Goal: Task Accomplishment & Management: Manage account settings

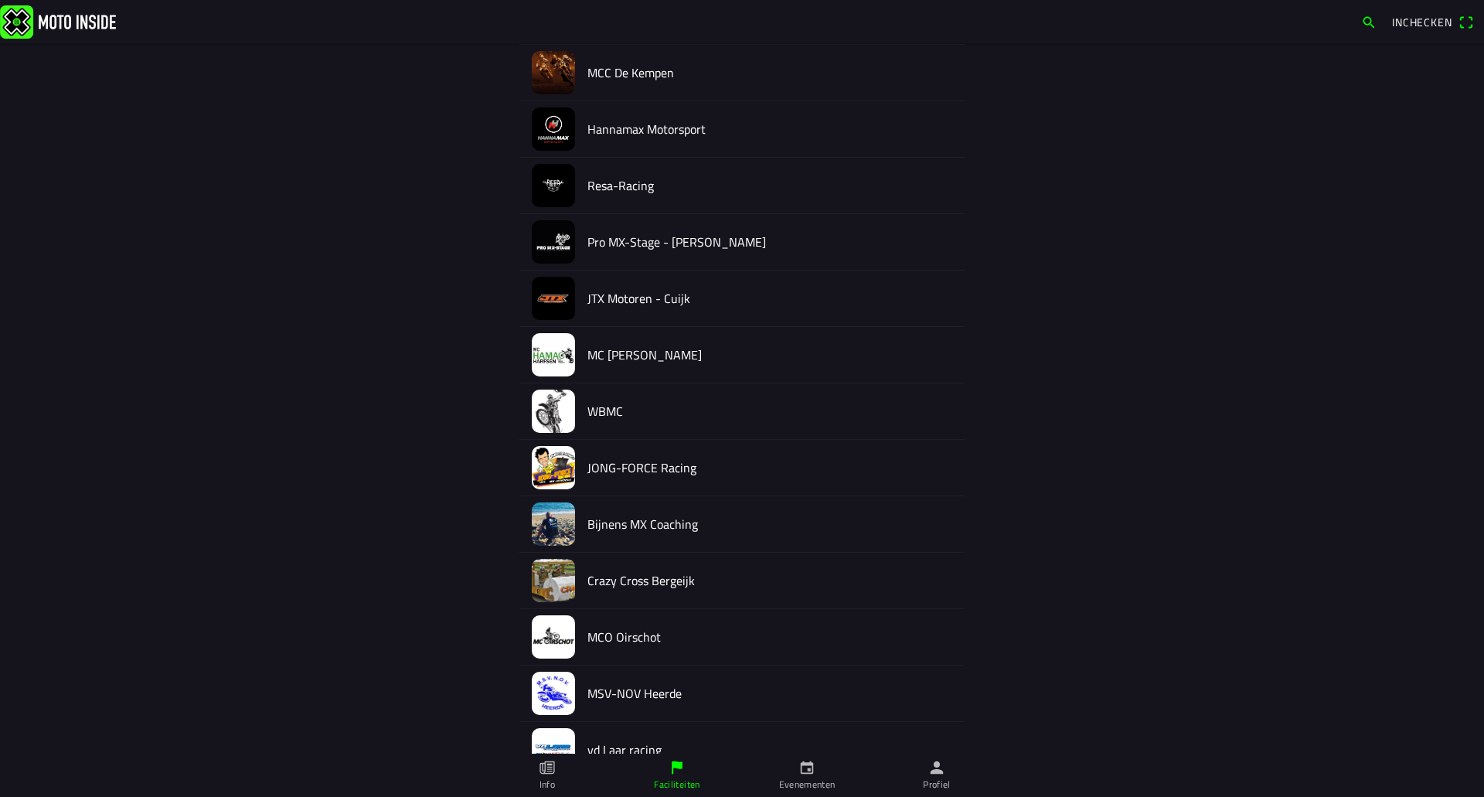
scroll to position [1246, 0]
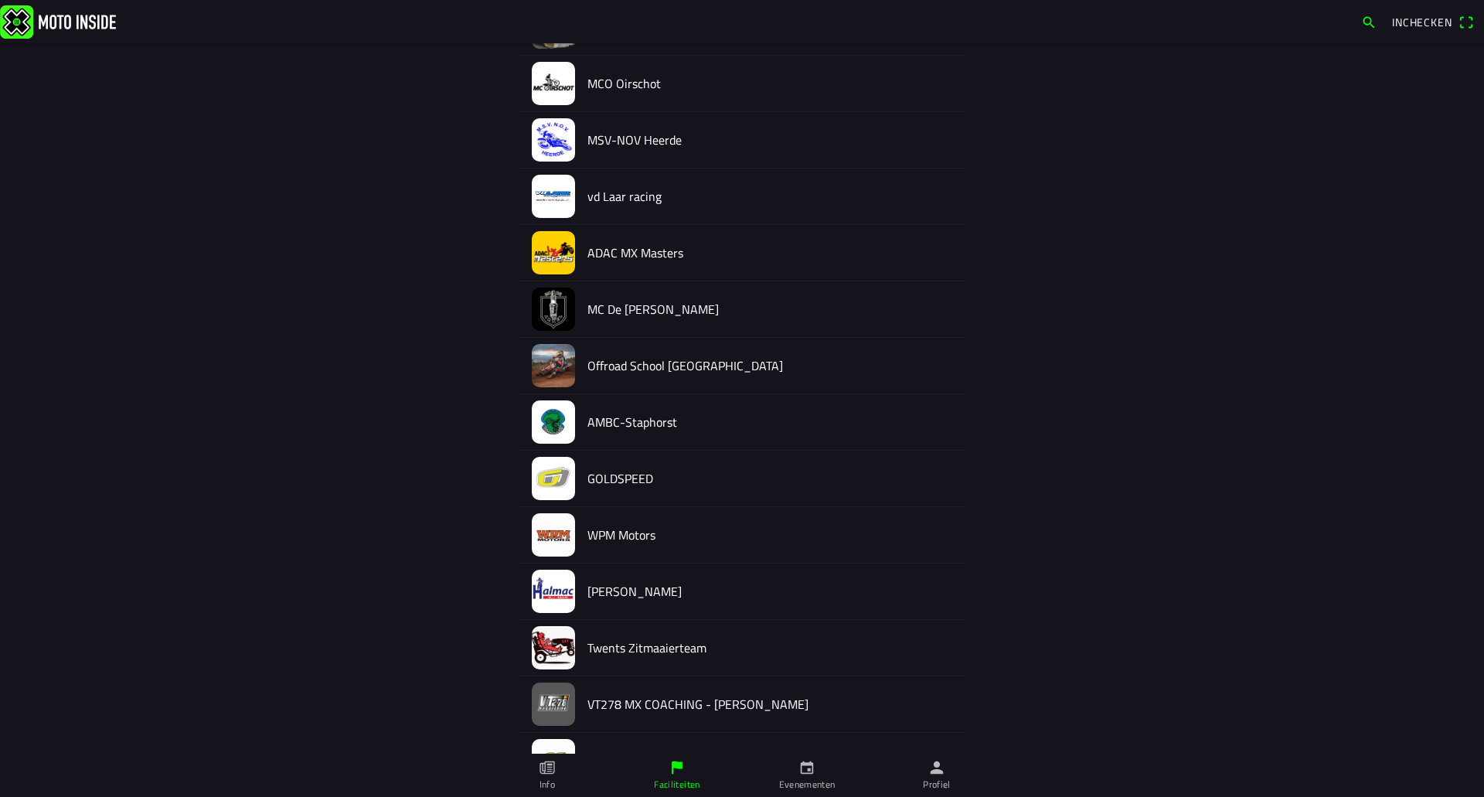
click at [604, 587] on h2 "[PERSON_NAME]" at bounding box center [769, 591] width 365 height 15
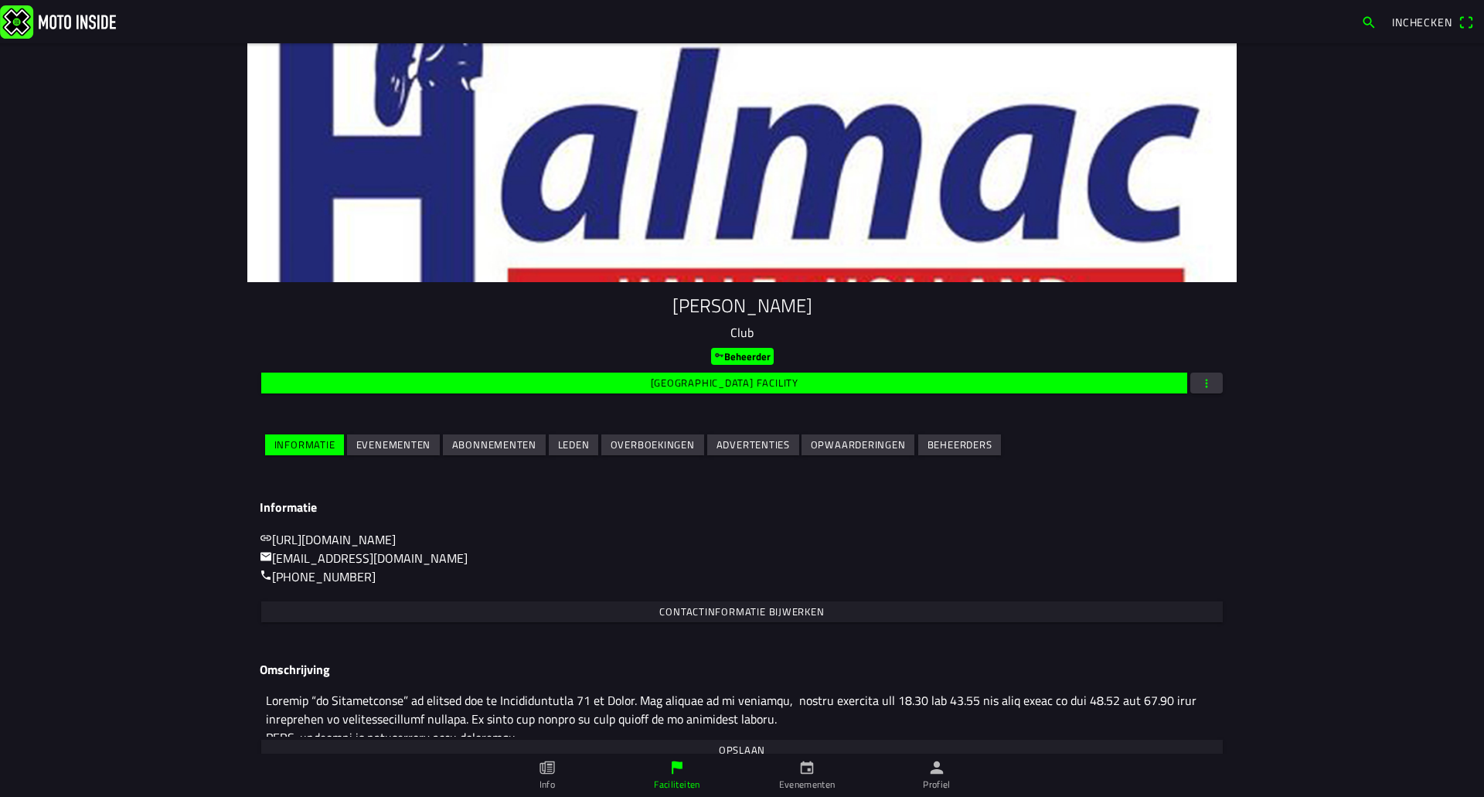
click at [425, 444] on button "Evenementen" at bounding box center [393, 444] width 93 height 21
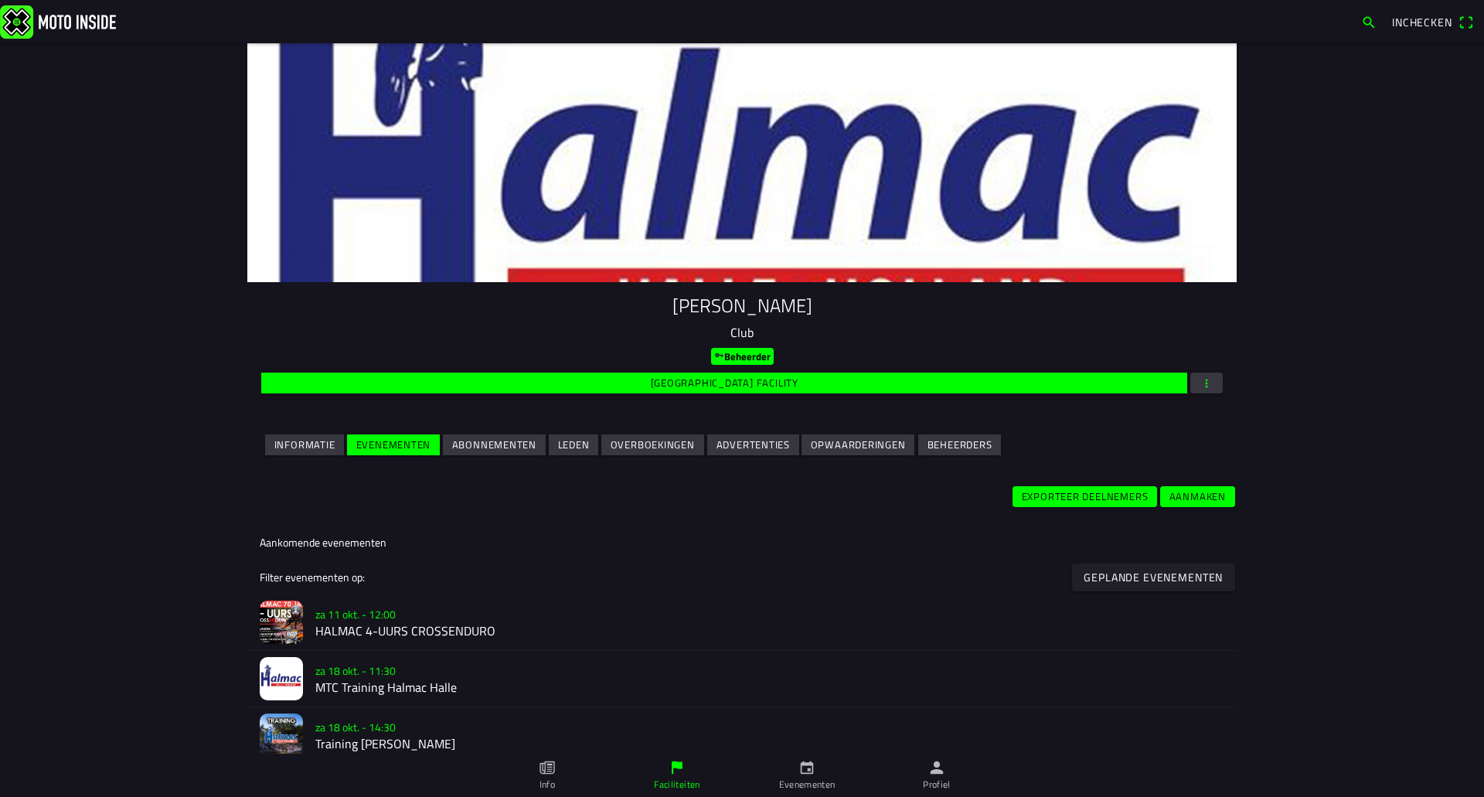
click at [0, 0] on slot "za 11 okt. - 12:00" at bounding box center [0, 0] width 0 height 0
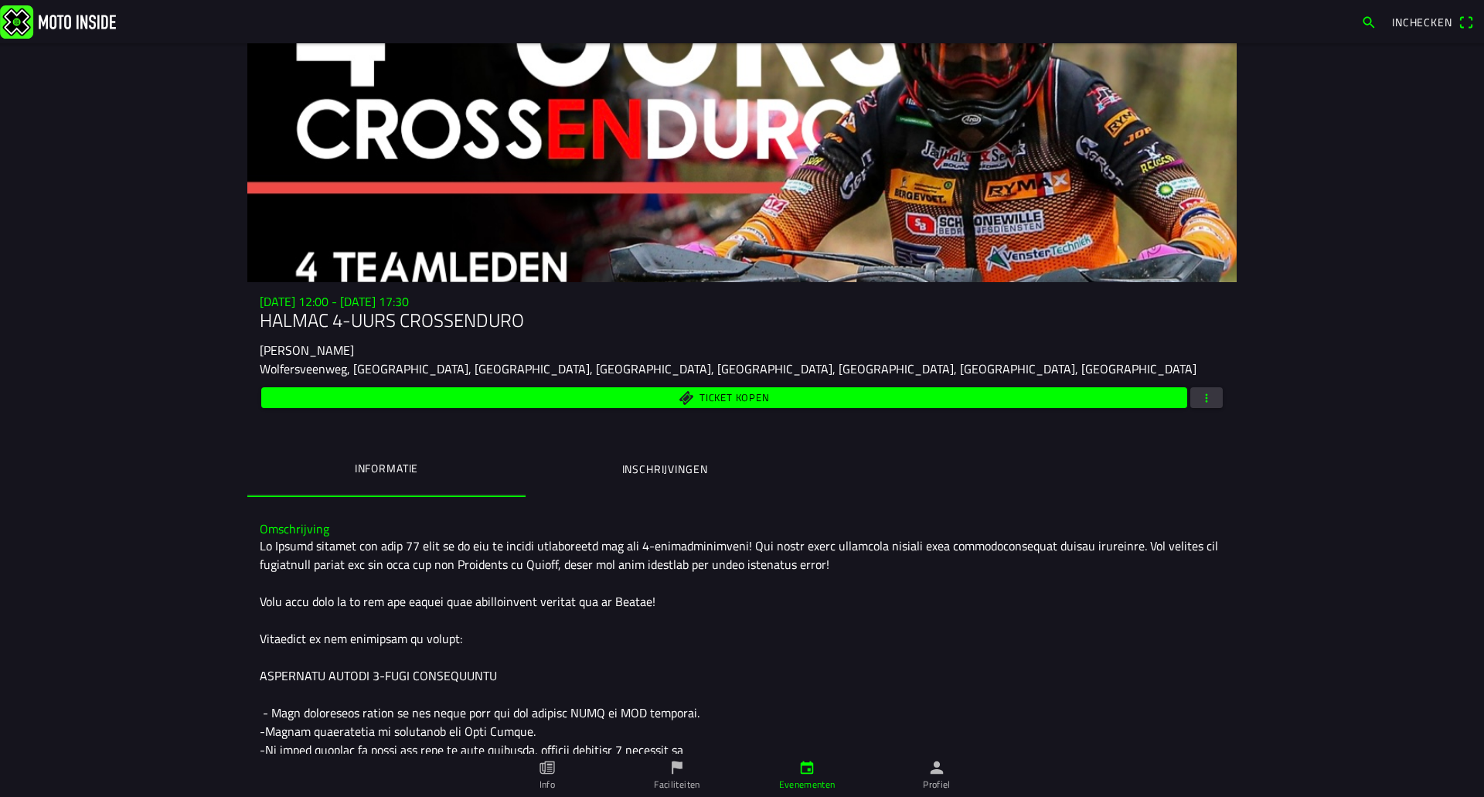
click at [611, 473] on button "Inschrijvingen" at bounding box center [664, 469] width 278 height 53
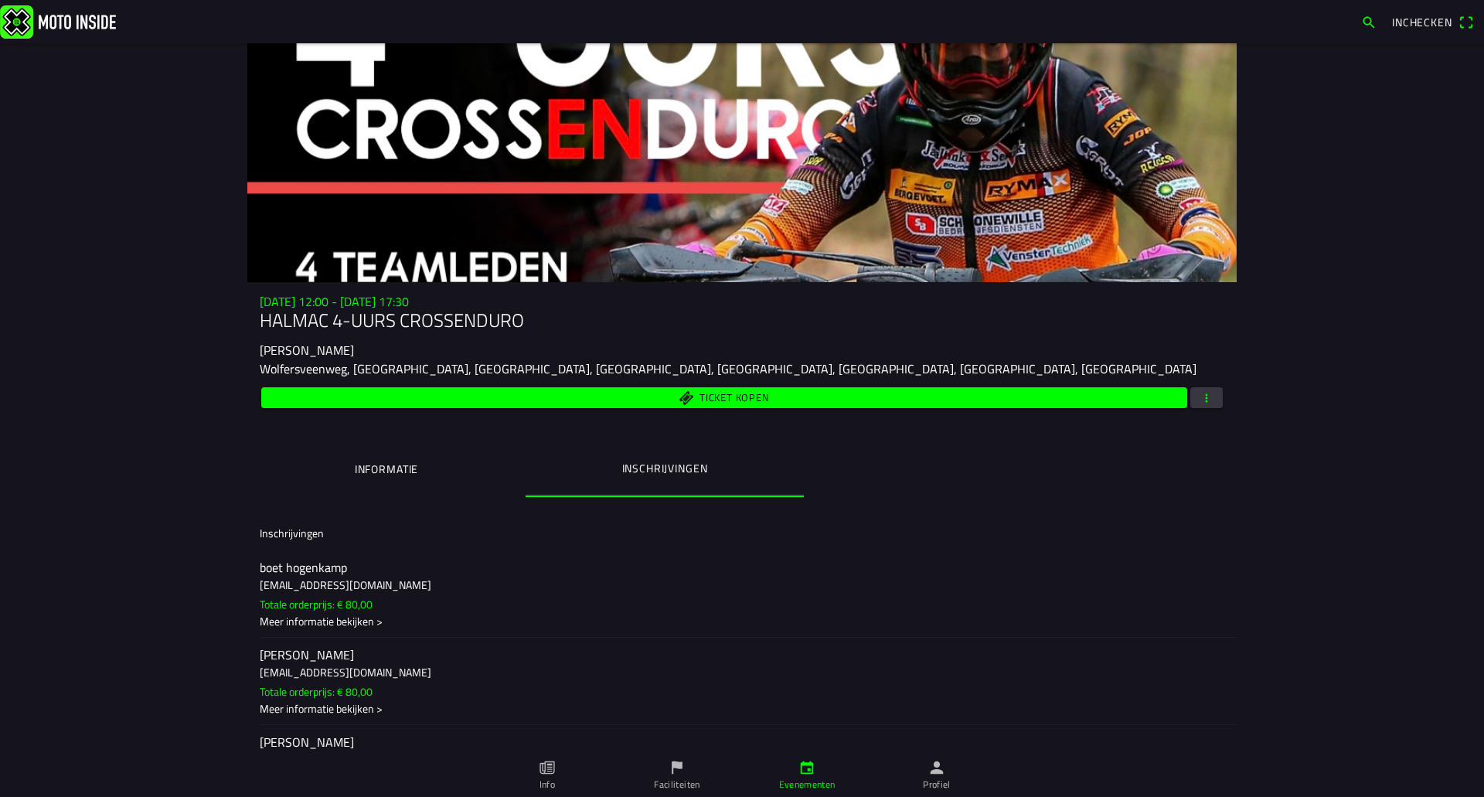
click at [1202, 393] on span "button" at bounding box center [1206, 397] width 14 height 21
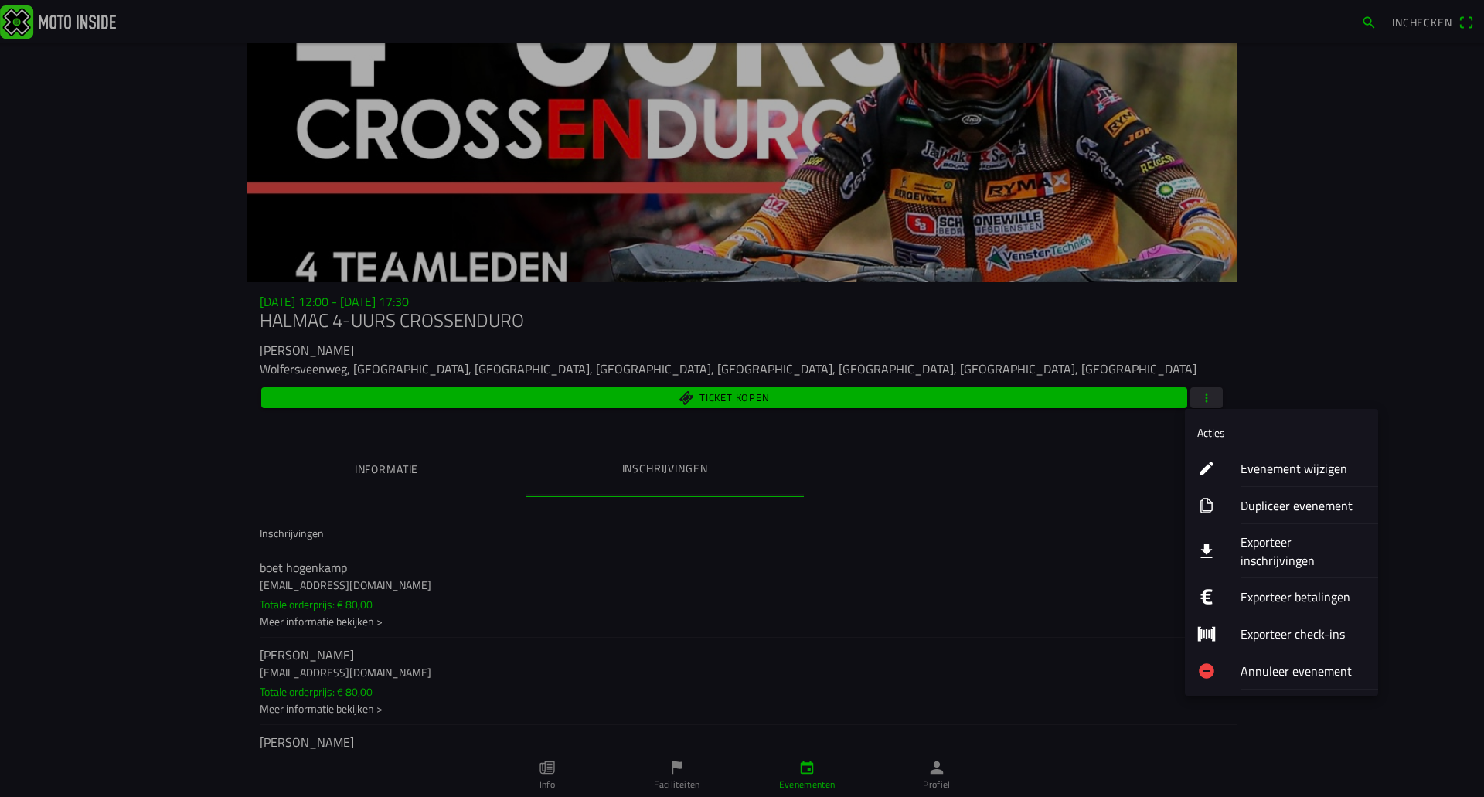
click at [1268, 456] on div "Evenement wijzigen" at bounding box center [1302, 468] width 125 height 36
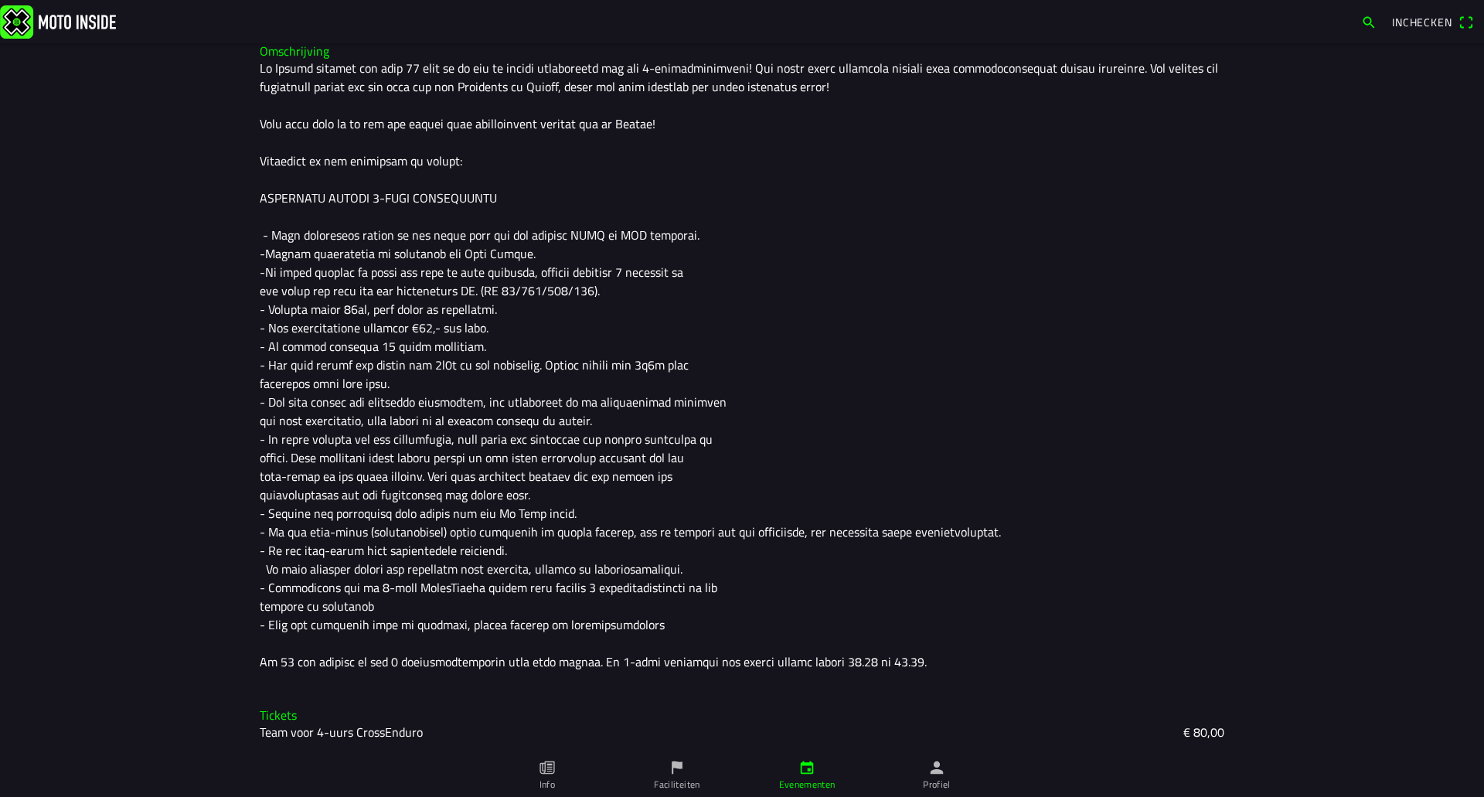
scroll to position [168, 0]
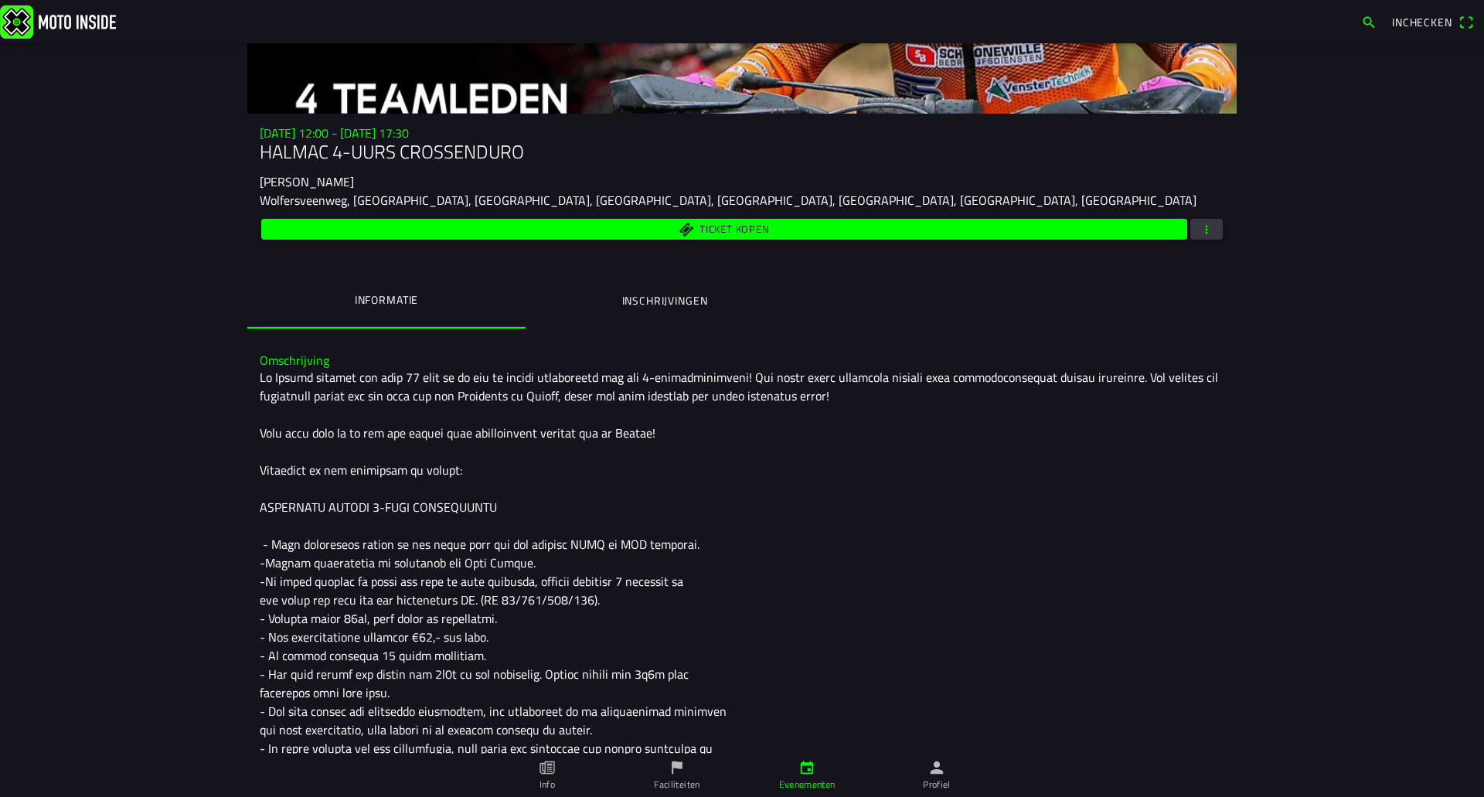
click at [654, 301] on ion-label "Inschrijvingen" at bounding box center [665, 300] width 86 height 17
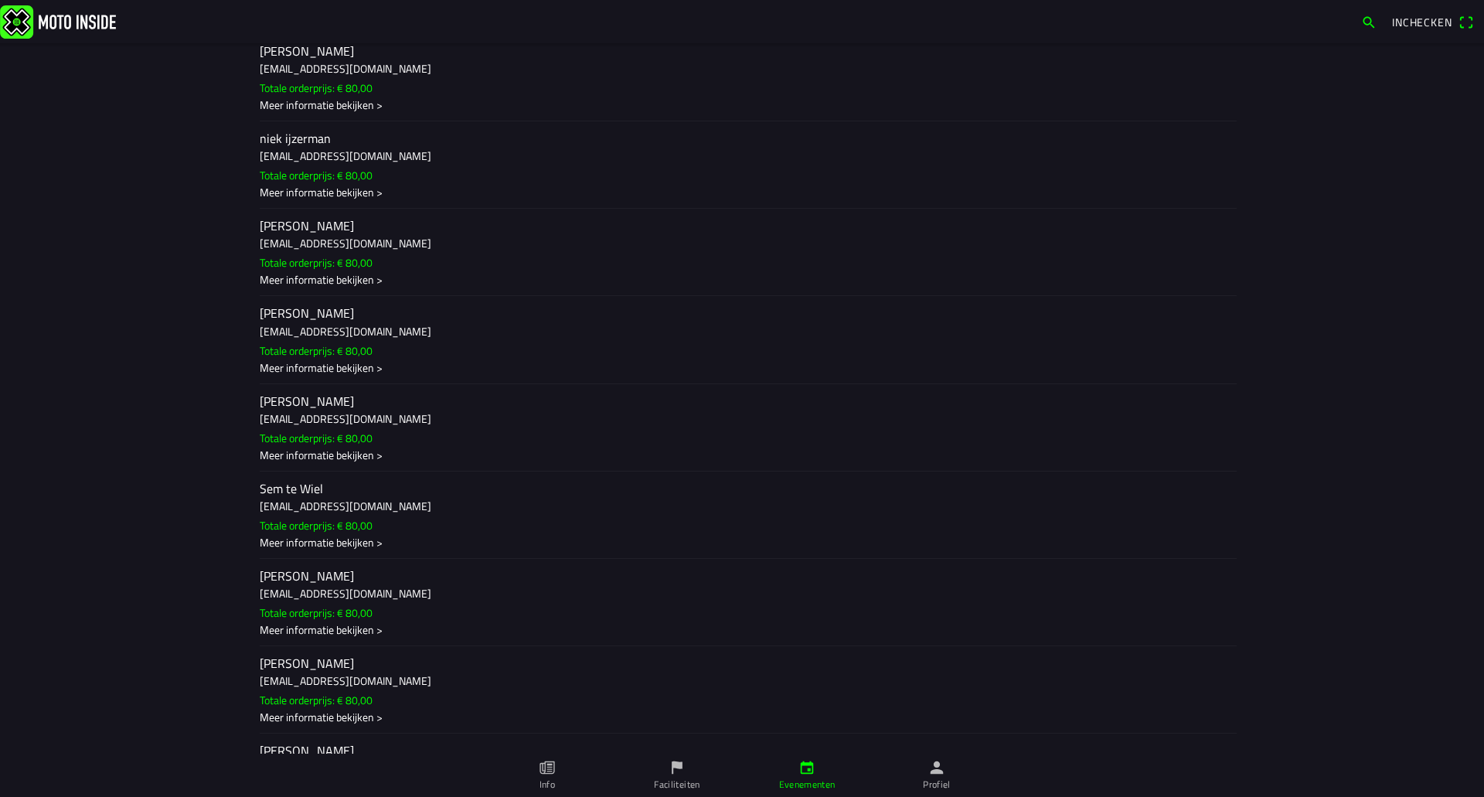
scroll to position [1815, 0]
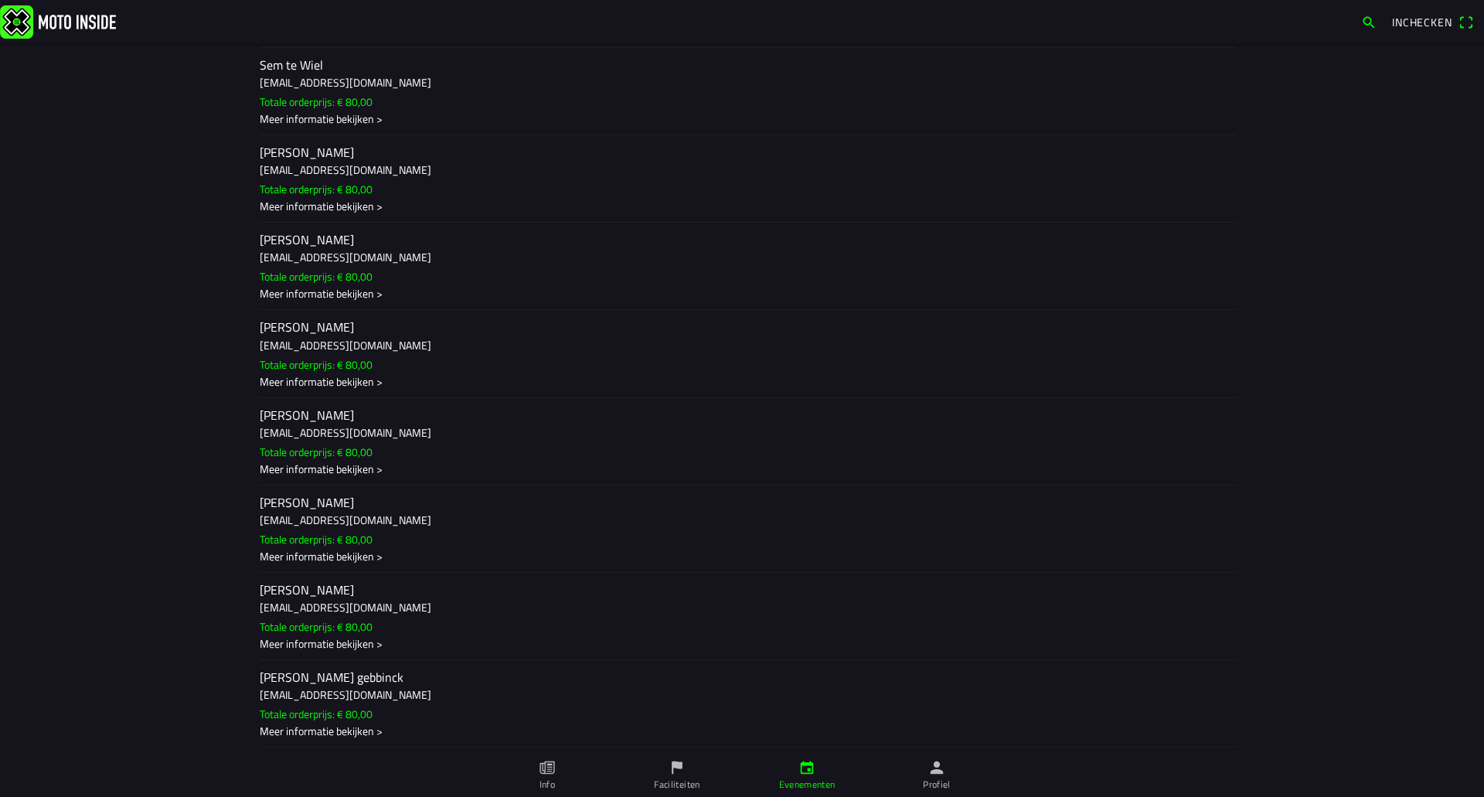
click at [399, 605] on h3 "[EMAIL_ADDRESS][DOMAIN_NAME]" at bounding box center [742, 607] width 964 height 16
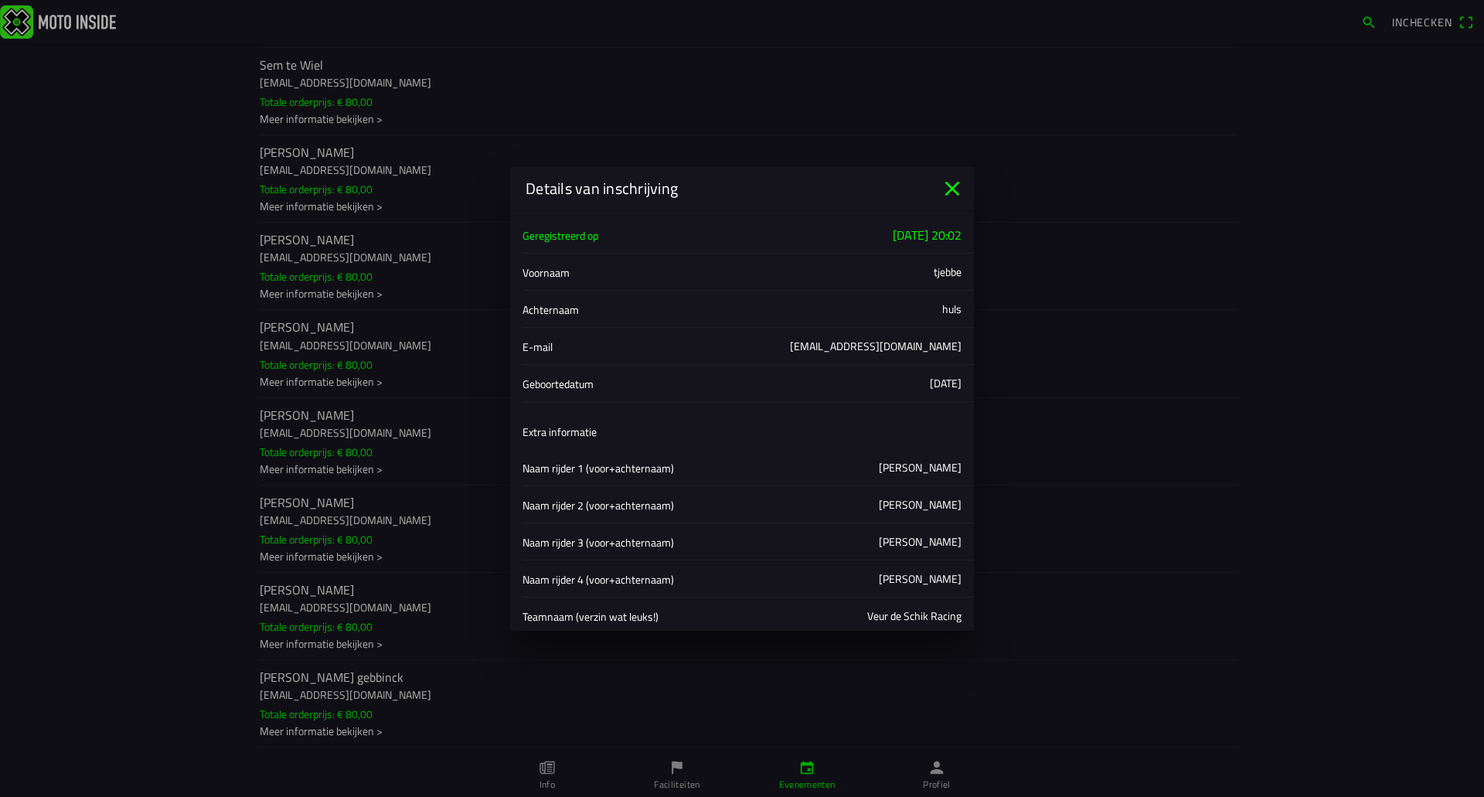
scroll to position [77, 0]
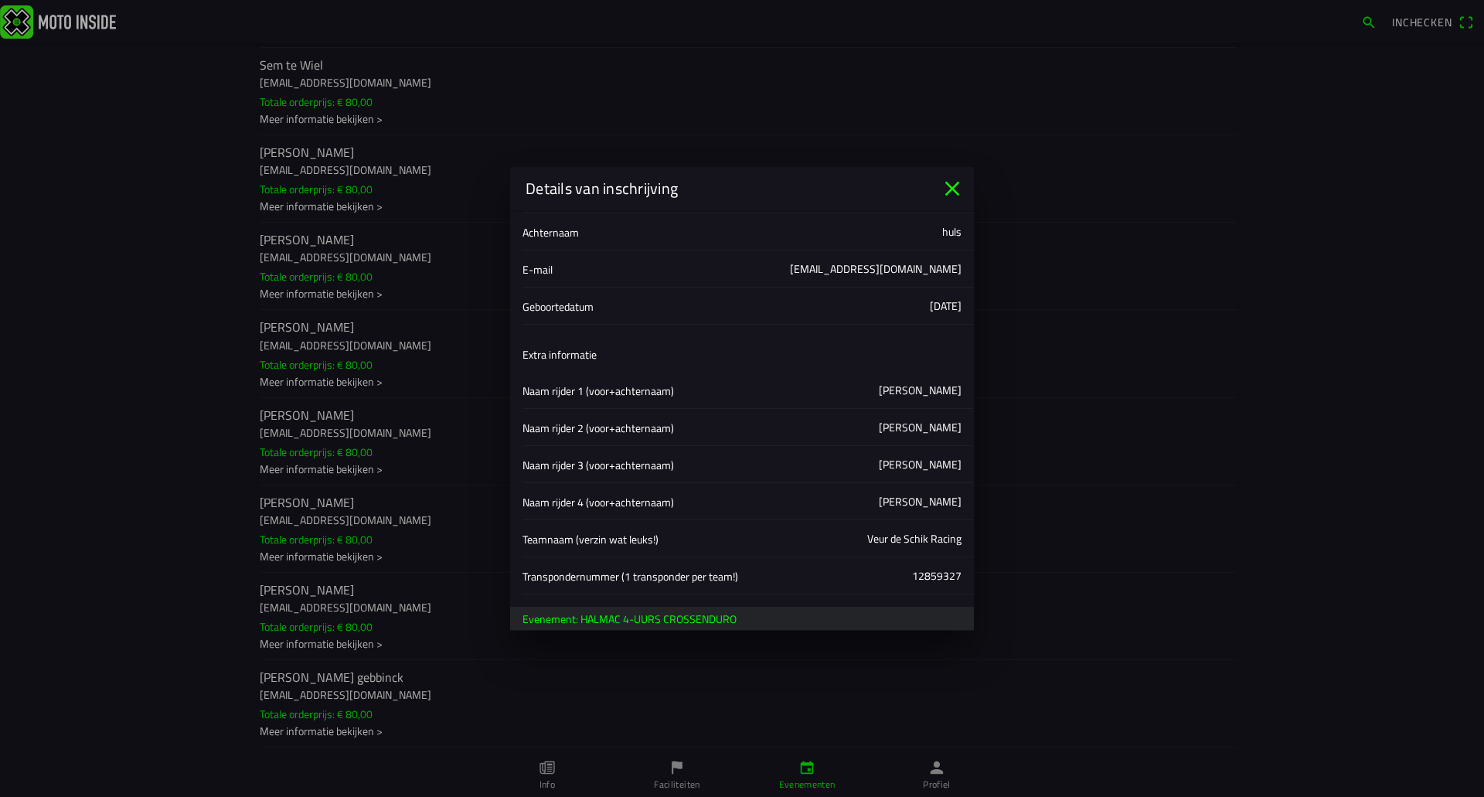
click at [949, 177] on icon "close" at bounding box center [952, 188] width 25 height 25
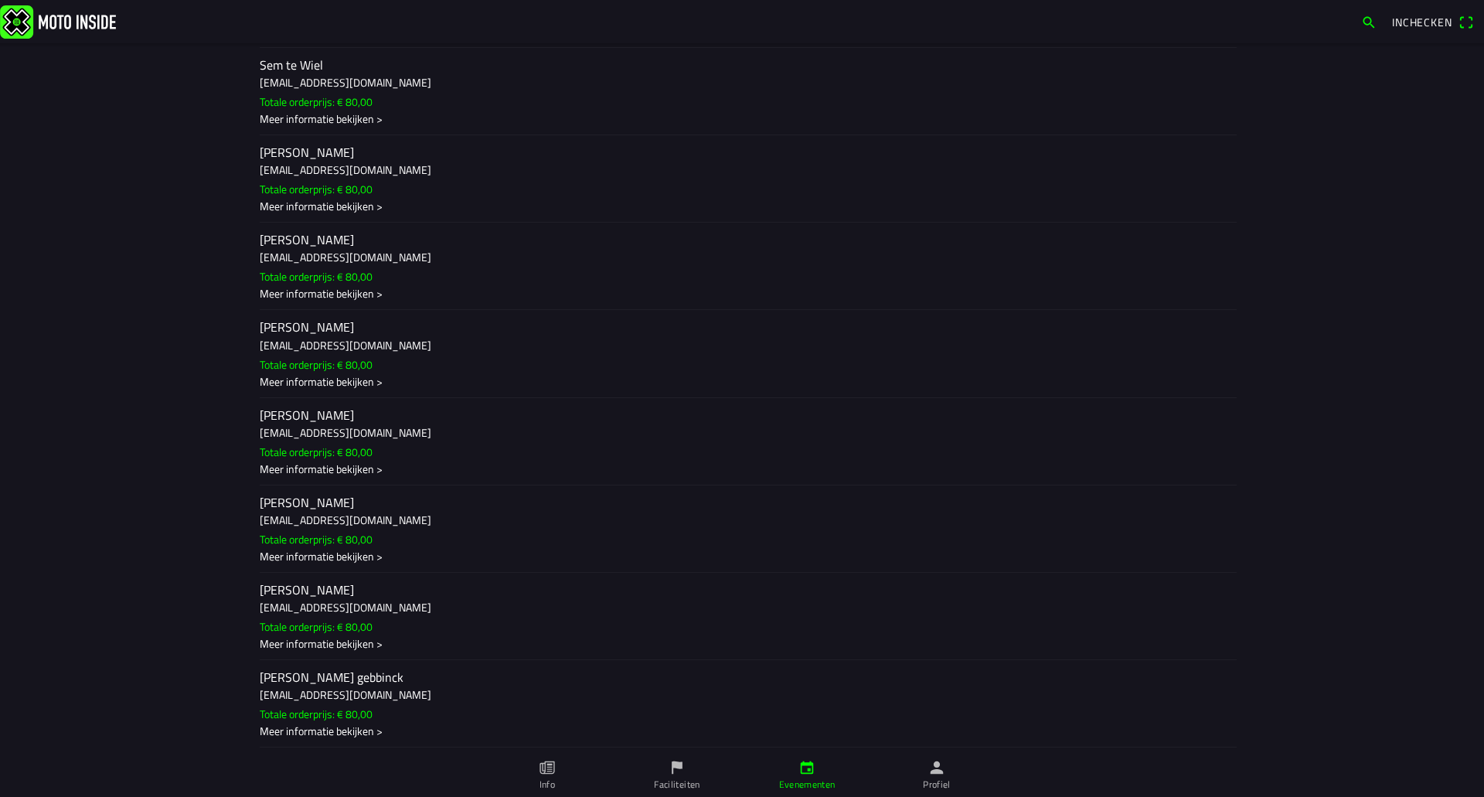
click at [386, 703] on ion-label "[PERSON_NAME] gebbinck [EMAIL_ADDRESS][DOMAIN_NAME] Totale orderprijs: € 80,00 …" at bounding box center [742, 703] width 964 height 70
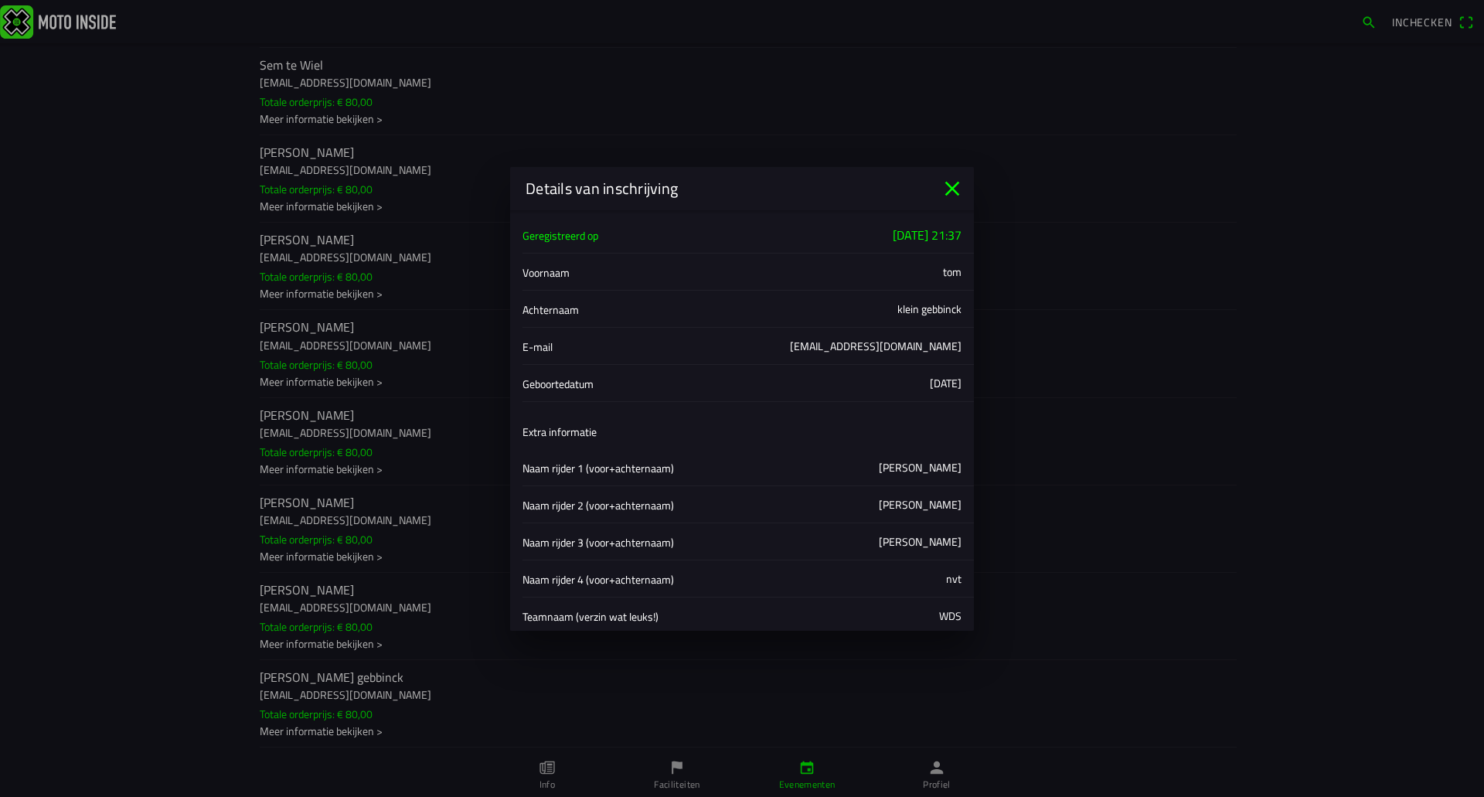
click at [956, 185] on icon "close" at bounding box center [952, 188] width 15 height 15
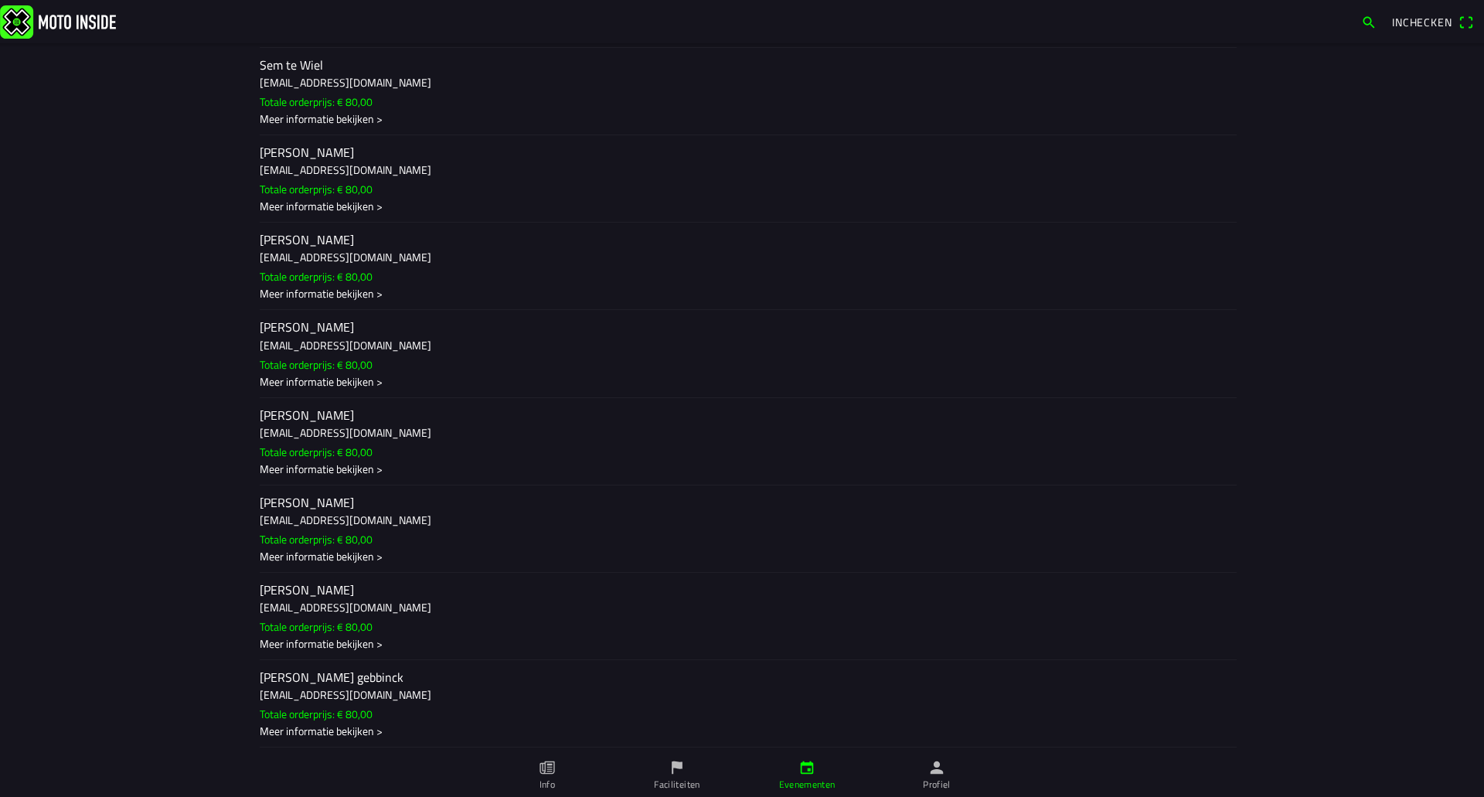
scroll to position [1737, 0]
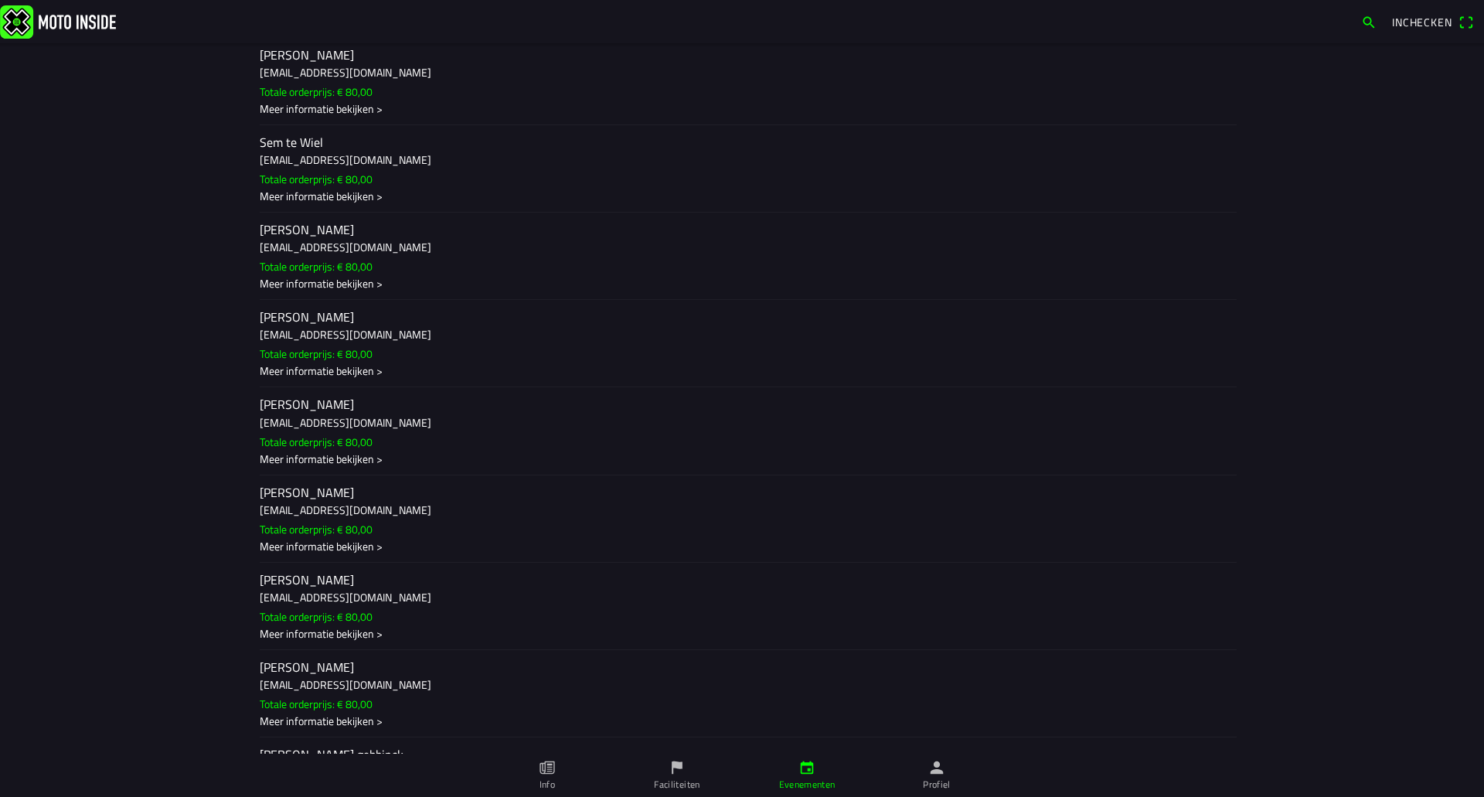
click at [389, 433] on ion-label "[PERSON_NAME] [EMAIL_ADDRESS][DOMAIN_NAME] Totale orderprijs: € 80,00 Meer info…" at bounding box center [742, 431] width 964 height 70
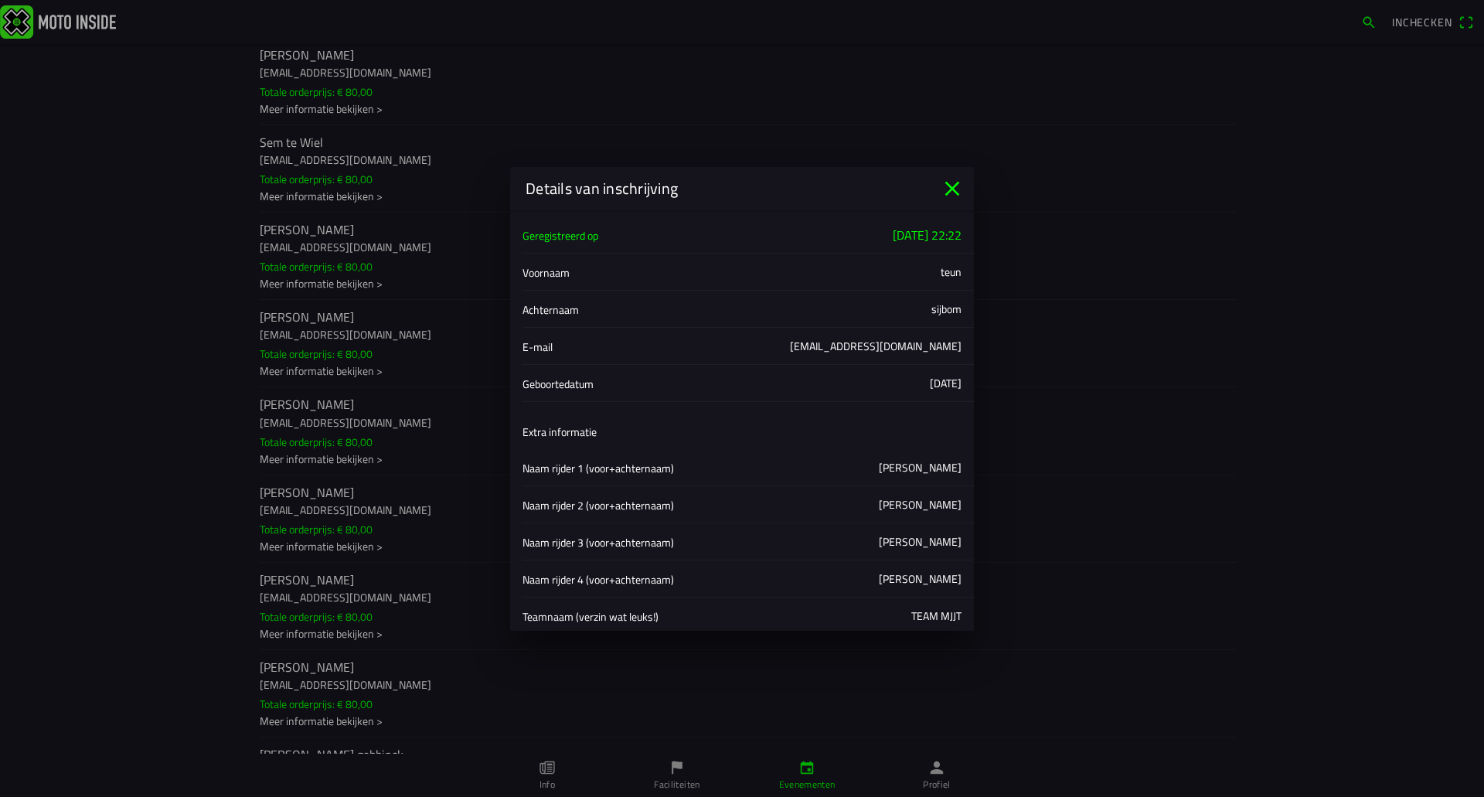
click at [951, 175] on div "Details van inschrijving" at bounding box center [742, 188] width 464 height 43
click at [951, 180] on icon "close" at bounding box center [952, 188] width 25 height 25
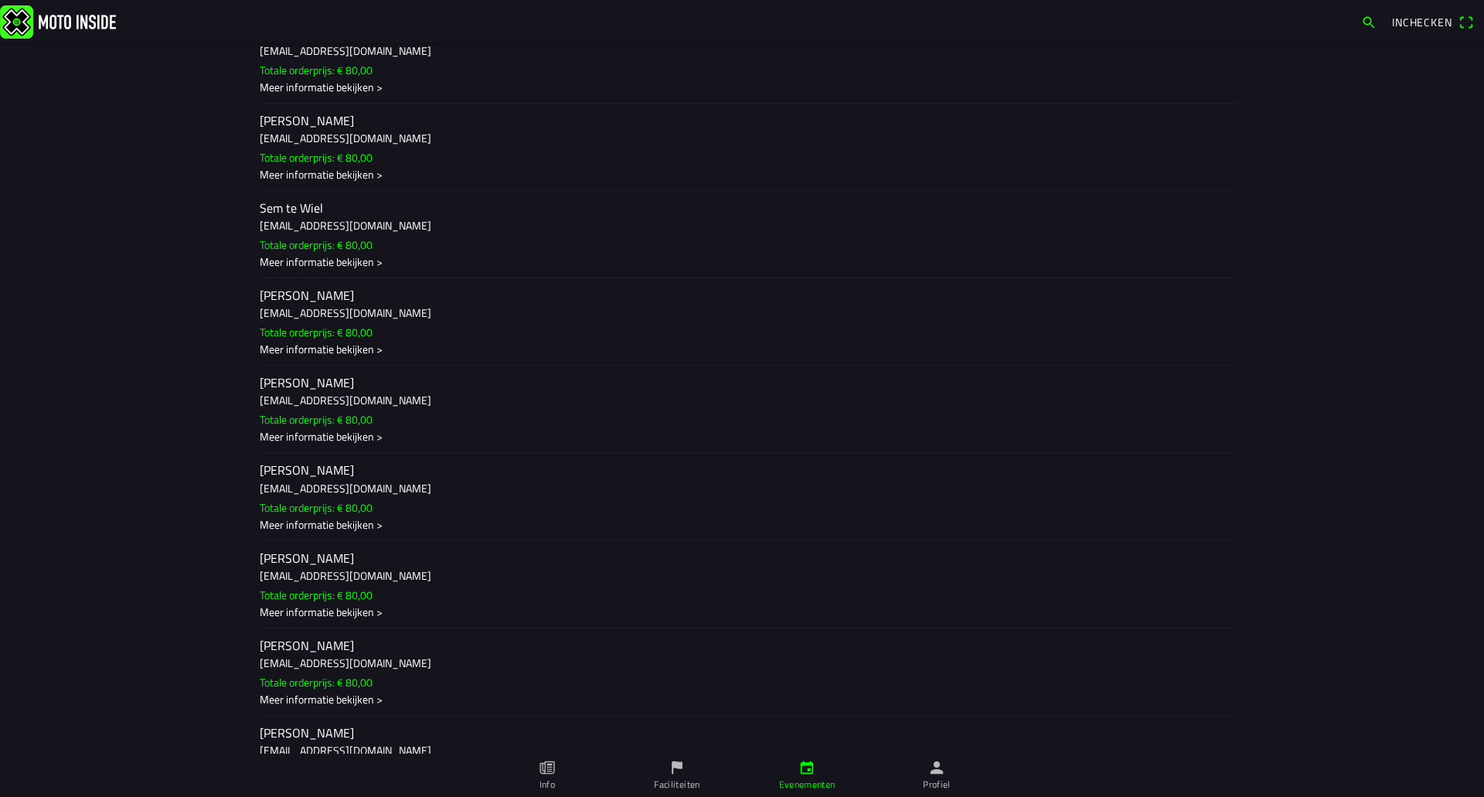
scroll to position [1583, 0]
click at [436, 325] on ion-label "Sem te Wiel [EMAIL_ADDRESS][DOMAIN_NAME] Totale orderprijs: € 80,00 Meer inform…" at bounding box center [742, 322] width 964 height 70
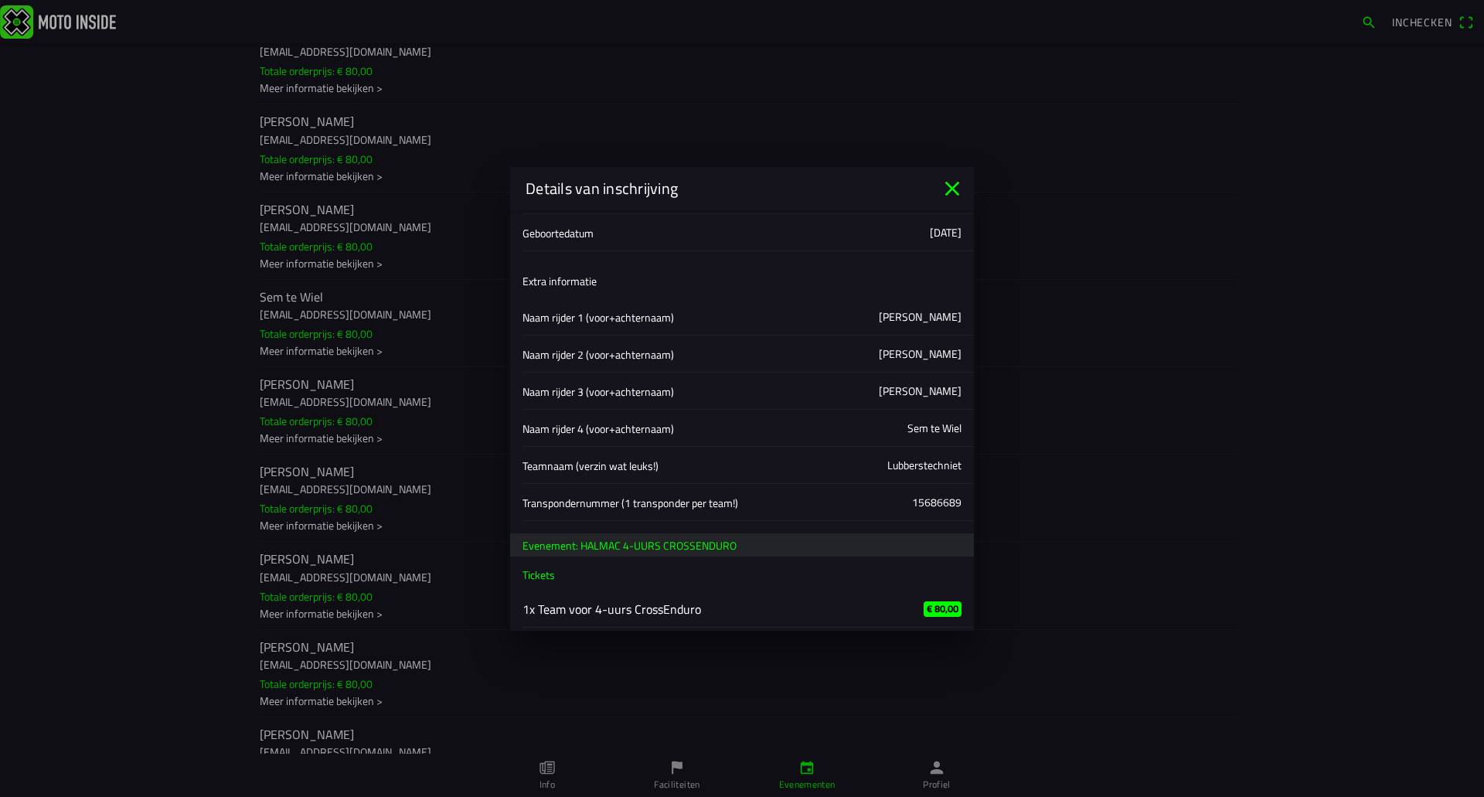
scroll to position [154, 0]
click at [940, 190] on icon "close" at bounding box center [952, 188] width 25 height 25
